Goal: Navigation & Orientation: Go to known website

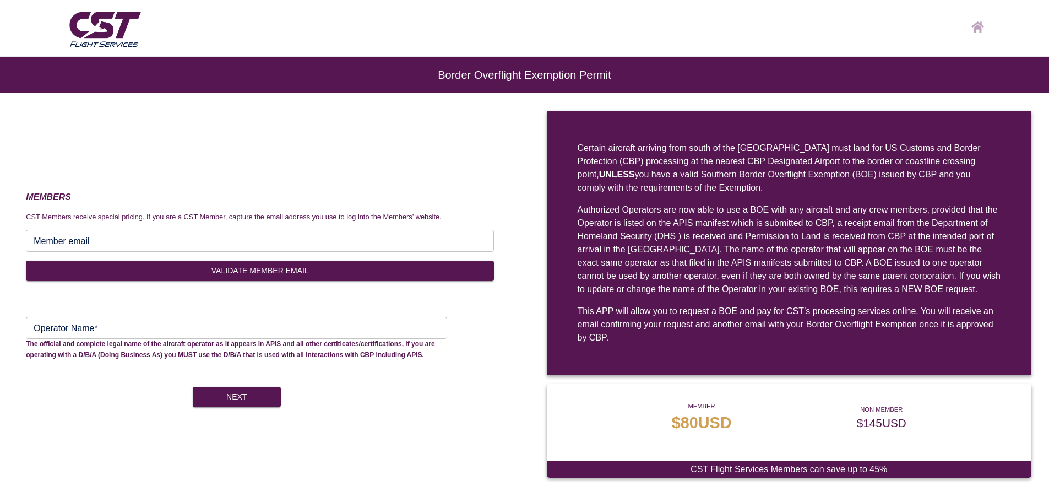
click at [979, 26] on img at bounding box center [977, 27] width 13 height 12
